Goal: Task Accomplishment & Management: Use online tool/utility

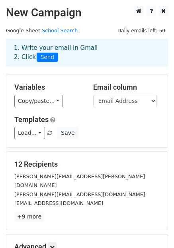
scroll to position [93, 0]
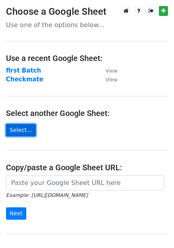
click at [19, 131] on link "Select..." at bounding box center [21, 130] width 30 height 12
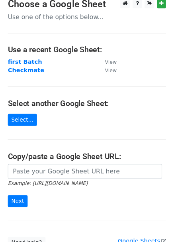
scroll to position [6, 0]
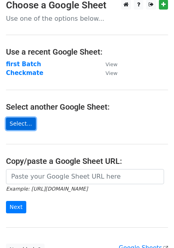
click at [28, 124] on link "Select..." at bounding box center [21, 124] width 30 height 12
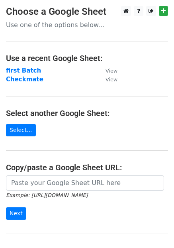
scroll to position [78, 0]
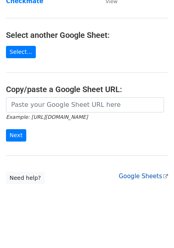
click at [142, 175] on link "Google Sheets" at bounding box center [143, 176] width 49 height 7
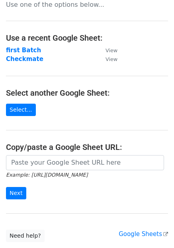
scroll to position [0, 0]
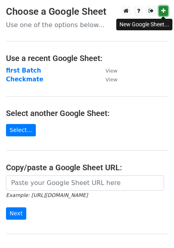
click at [164, 12] on icon at bounding box center [163, 11] width 4 height 6
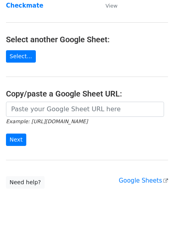
scroll to position [78, 0]
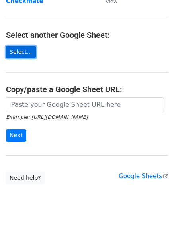
click at [16, 55] on link "Select..." at bounding box center [21, 52] width 30 height 12
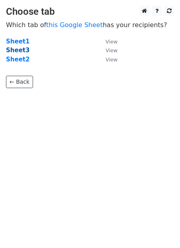
click at [14, 49] on strong "Sheet3" at bounding box center [18, 50] width 24 height 7
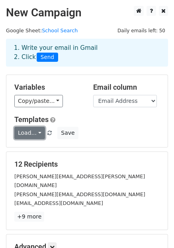
click at [35, 134] on link "Load..." at bounding box center [29, 133] width 31 height 12
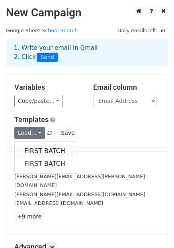
click at [44, 147] on link "FIRST BATCH" at bounding box center [46, 151] width 63 height 13
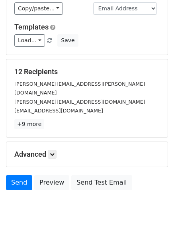
scroll to position [93, 0]
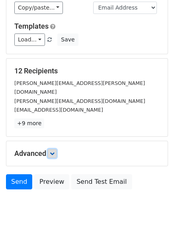
click at [53, 151] on icon at bounding box center [52, 153] width 5 height 5
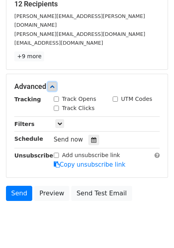
scroll to position [168, 0]
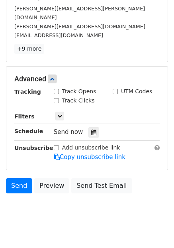
click at [99, 34] on div "12 Recipients andy.dzialowski@okstate.edu julia.cherry@ua.edu ashogren@ua.edu +…" at bounding box center [86, 23] width 145 height 62
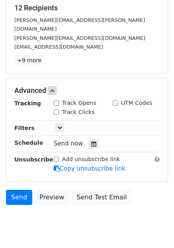
scroll to position [159, 0]
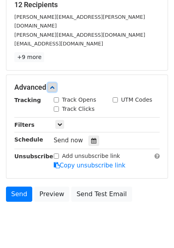
click at [53, 85] on icon at bounding box center [52, 87] width 5 height 5
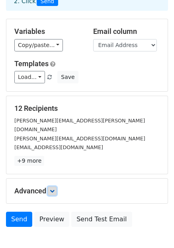
scroll to position [55, 0]
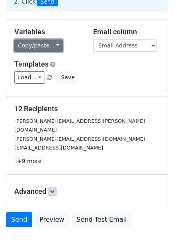
click at [54, 43] on link "Copy/paste..." at bounding box center [38, 45] width 49 height 12
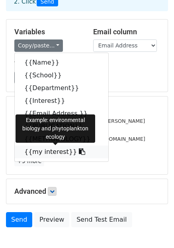
click at [79, 151] on icon at bounding box center [82, 151] width 6 height 6
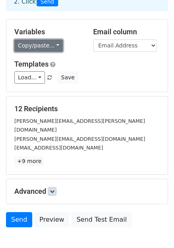
click at [53, 44] on link "Copy/paste..." at bounding box center [38, 45] width 49 height 12
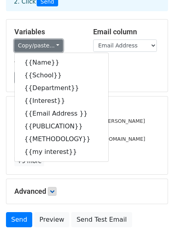
click at [14, 39] on link "Copy/paste..." at bounding box center [38, 45] width 49 height 12
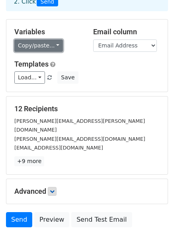
click at [53, 43] on link "Copy/paste..." at bounding box center [38, 45] width 49 height 12
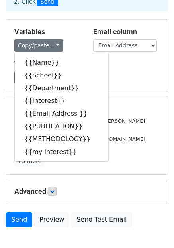
click at [118, 91] on div "Variables Copy/paste... {{Name}} {{School}} {{Department}} {{Interest}} {{Email…" at bounding box center [86, 56] width 161 height 72
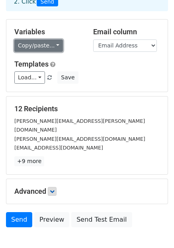
click at [53, 44] on link "Copy/paste..." at bounding box center [38, 45] width 49 height 12
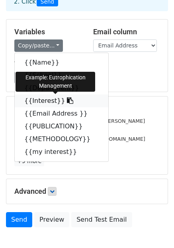
click at [67, 100] on icon at bounding box center [70, 100] width 6 height 6
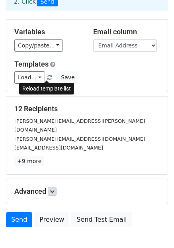
click at [47, 77] on span at bounding box center [49, 77] width 4 height 5
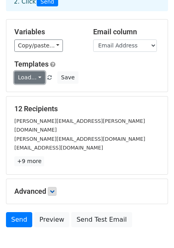
click at [37, 77] on link "Load..." at bounding box center [29, 77] width 31 height 12
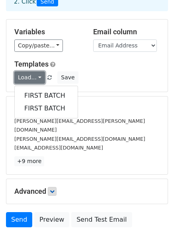
click at [37, 77] on link "Load..." at bounding box center [29, 77] width 31 height 12
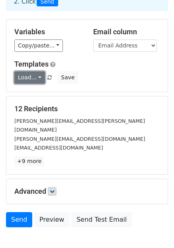
click at [36, 78] on link "Load..." at bounding box center [29, 77] width 31 height 12
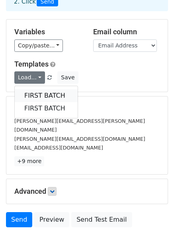
click at [36, 93] on link "FIRST BATCH" at bounding box center [46, 95] width 63 height 13
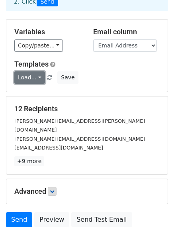
click at [37, 76] on link "Load..." at bounding box center [29, 77] width 31 height 12
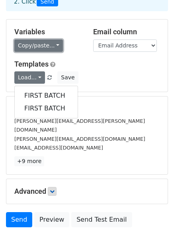
click at [53, 42] on link "Copy/paste..." at bounding box center [38, 45] width 49 height 12
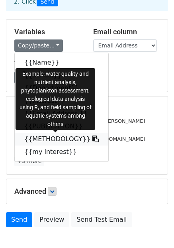
click at [92, 140] on icon at bounding box center [95, 139] width 6 height 6
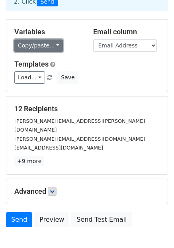
click at [52, 44] on link "Copy/paste..." at bounding box center [38, 45] width 49 height 12
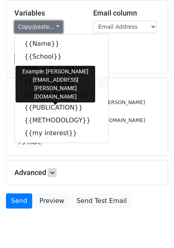
scroll to position [75, 0]
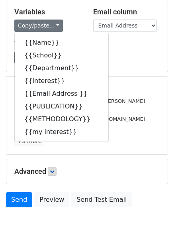
click at [122, 123] on div "ashogren@ua.edu" at bounding box center [86, 127] width 157 height 9
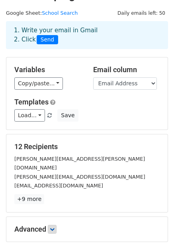
scroll to position [0, 0]
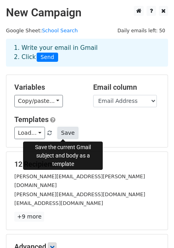
click at [65, 131] on button "Save" at bounding box center [67, 133] width 21 height 12
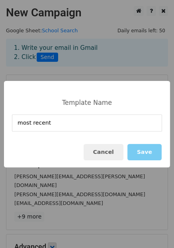
type input "most recent"
click at [140, 151] on button "Save" at bounding box center [145, 152] width 34 height 16
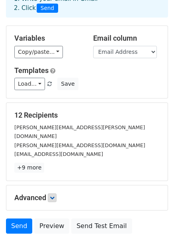
scroll to position [47, 0]
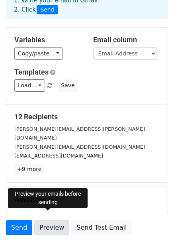
click at [52, 220] on link "Preview" at bounding box center [51, 227] width 35 height 15
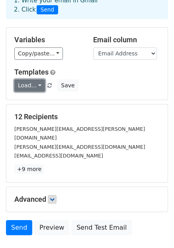
click at [38, 85] on link "Load..." at bounding box center [29, 85] width 31 height 12
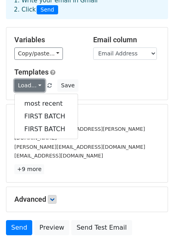
click at [38, 85] on link "Load..." at bounding box center [29, 85] width 31 height 12
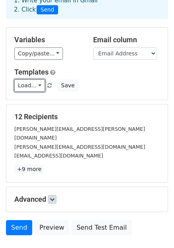
scroll to position [0, 0]
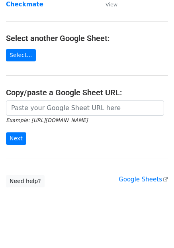
scroll to position [78, 0]
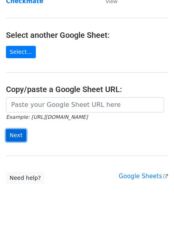
click at [15, 136] on input "Next" at bounding box center [16, 135] width 20 height 12
click at [58, 148] on div "Example: [URL][DOMAIN_NAME] Next" at bounding box center [87, 123] width 174 height 53
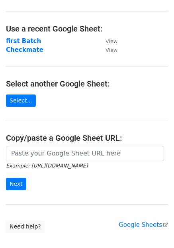
scroll to position [0, 0]
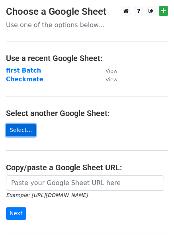
click at [23, 131] on link "Select..." at bounding box center [21, 130] width 30 height 12
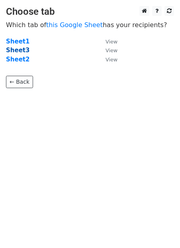
click at [21, 50] on strong "Sheet3" at bounding box center [18, 50] width 24 height 7
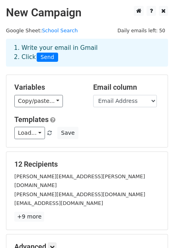
click at [53, 57] on span "Send" at bounding box center [48, 58] width 22 height 10
click at [49, 59] on span "Send" at bounding box center [48, 58] width 22 height 10
click at [51, 31] on link "School Search" at bounding box center [60, 31] width 36 height 6
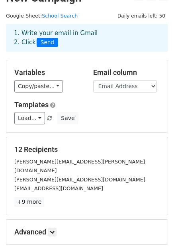
scroll to position [12, 0]
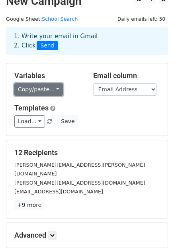
click at [53, 89] on link "Copy/paste..." at bounding box center [38, 89] width 49 height 12
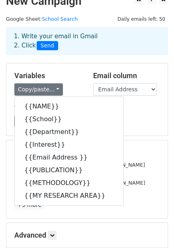
click at [67, 65] on div "Variables Copy/paste... {{NAME}} {{School}} {{Department}} {{Interest}} {{Email…" at bounding box center [86, 99] width 161 height 72
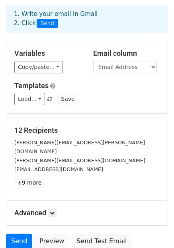
scroll to position [33, 0]
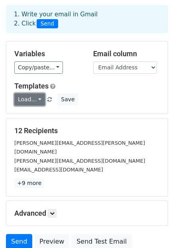
click at [37, 100] on link "Load..." at bounding box center [29, 99] width 31 height 12
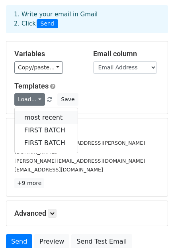
click at [39, 115] on link "most recent" at bounding box center [46, 117] width 63 height 13
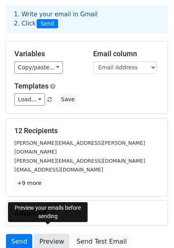
click at [48, 234] on link "Preview" at bounding box center [51, 241] width 35 height 15
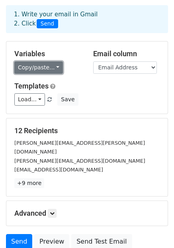
click at [53, 65] on link "Copy/paste..." at bounding box center [38, 67] width 49 height 12
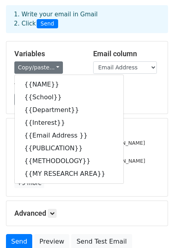
click at [124, 102] on div "Load... most recent FIRST BATCH FIRST BATCH Save" at bounding box center [86, 99] width 157 height 12
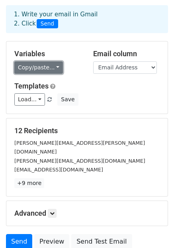
click at [53, 67] on link "Copy/paste..." at bounding box center [38, 67] width 49 height 12
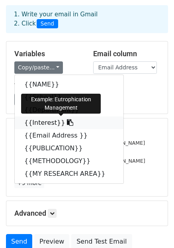
click at [67, 122] on icon at bounding box center [70, 122] width 6 height 6
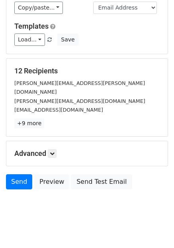
scroll to position [0, 0]
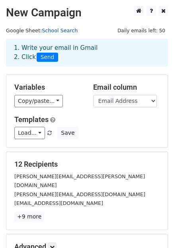
click at [49, 32] on link "School Search" at bounding box center [60, 31] width 36 height 6
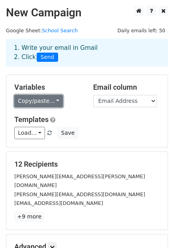
click at [52, 100] on link "Copy/paste..." at bounding box center [38, 101] width 49 height 12
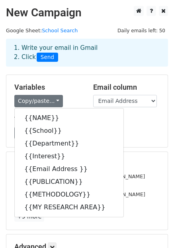
click at [75, 79] on div "Variables Copy/paste... {{NAME}} {{School}} {{Department}} {{Interest}} {{Email…" at bounding box center [86, 111] width 161 height 72
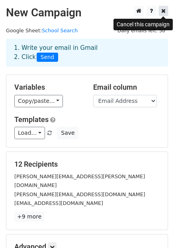
click at [165, 10] on icon at bounding box center [163, 11] width 4 height 6
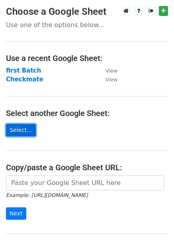
click at [22, 126] on link "Select..." at bounding box center [21, 130] width 30 height 12
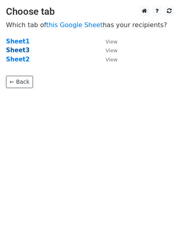
click at [20, 49] on strong "Sheet3" at bounding box center [18, 50] width 24 height 7
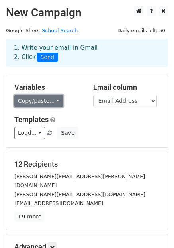
click at [53, 100] on link "Copy/paste..." at bounding box center [38, 101] width 49 height 12
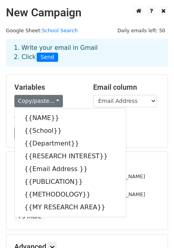
click at [67, 87] on h5 "Variables" at bounding box center [47, 87] width 67 height 9
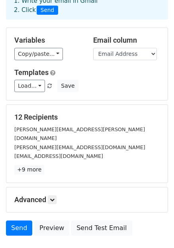
scroll to position [48, 0]
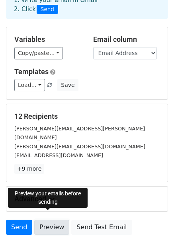
click at [53, 220] on link "Preview" at bounding box center [51, 227] width 35 height 15
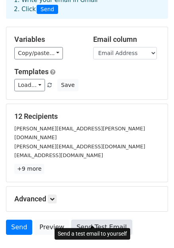
click at [100, 220] on link "Send Test Email" at bounding box center [101, 227] width 61 height 15
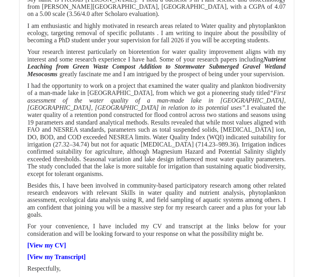
scroll to position [4634, 0]
